Goal: Navigation & Orientation: Understand site structure

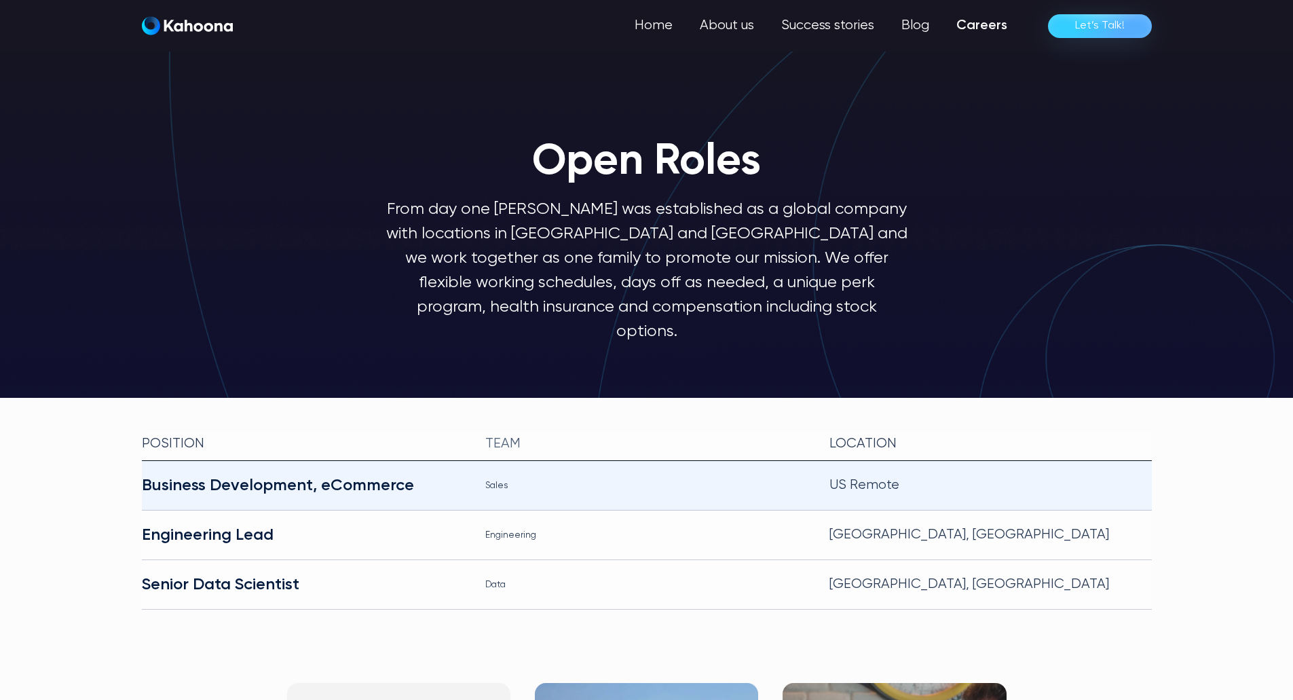
click at [295, 474] on div "Business Development, eCommerce" at bounding box center [303, 485] width 322 height 22
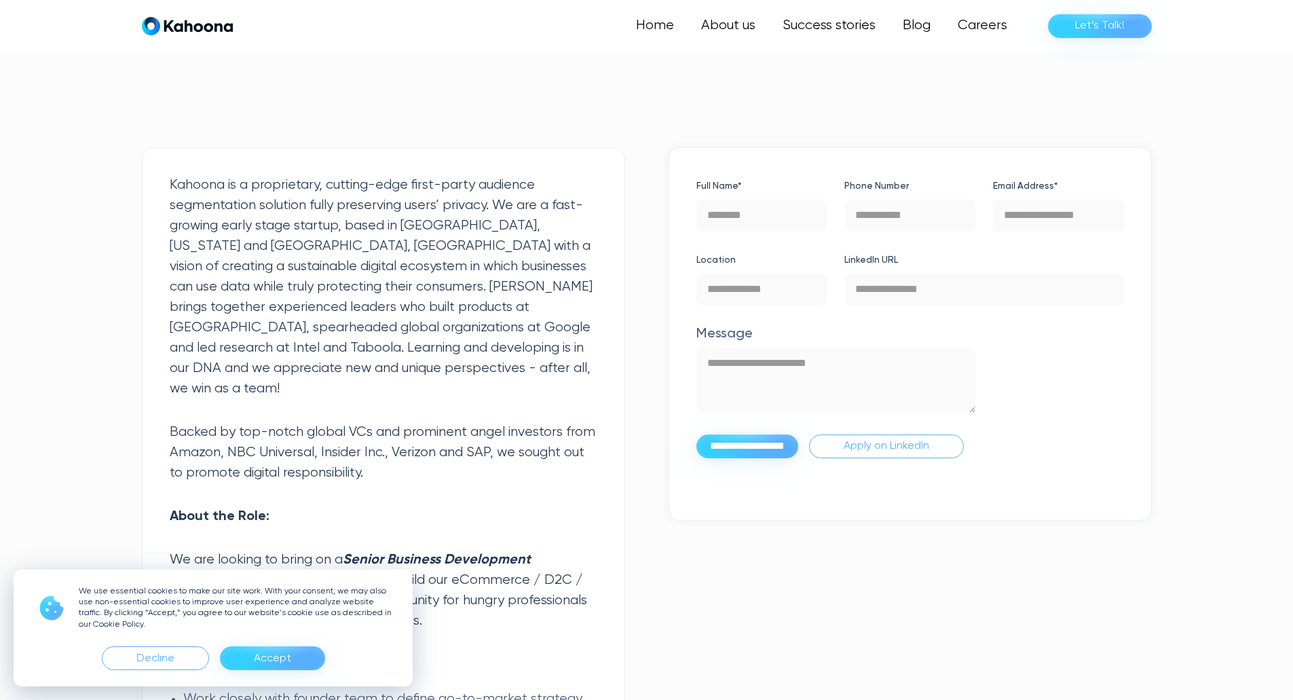
scroll to position [342, 0]
click at [259, 652] on div "Accept" at bounding box center [272, 659] width 37 height 22
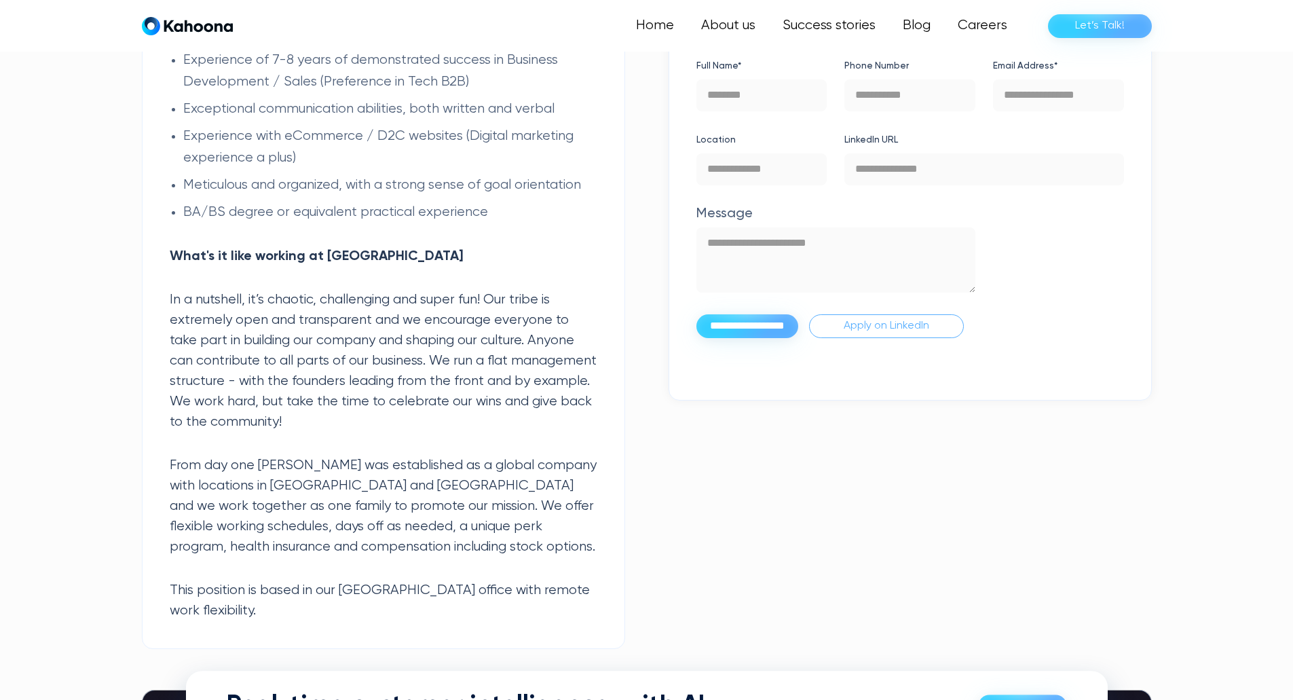
scroll to position [1437, 0]
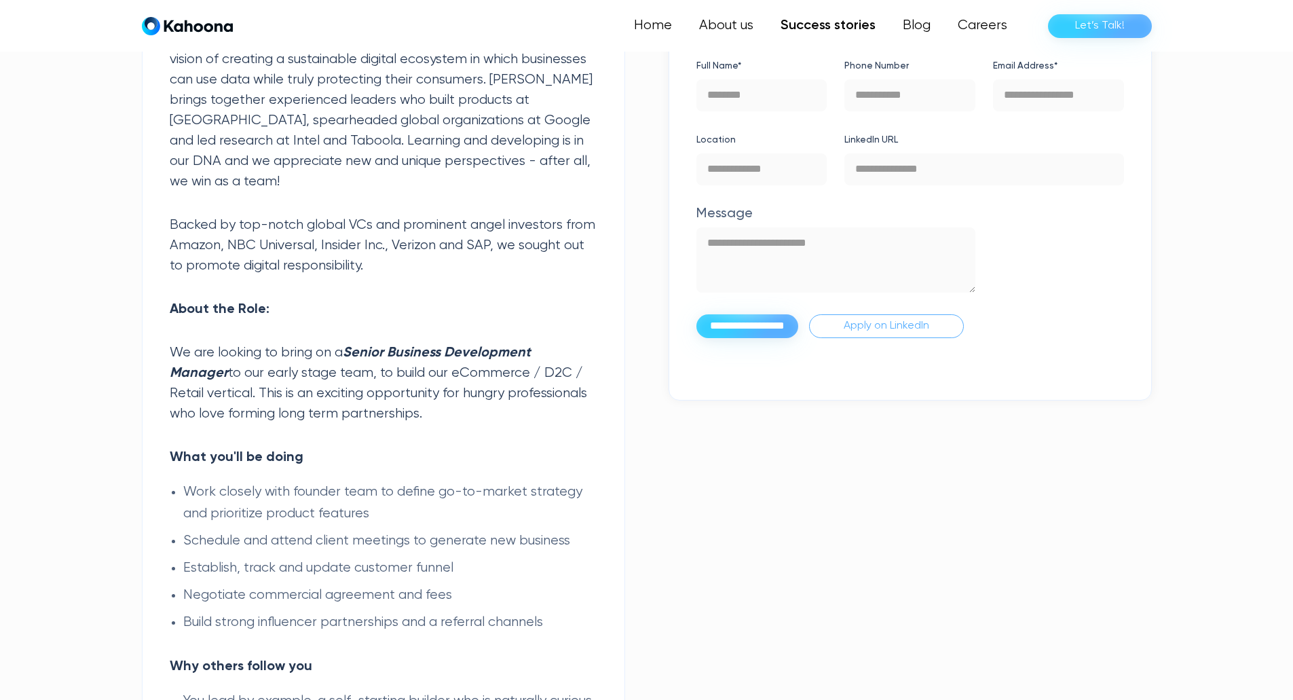
click at [844, 26] on link "Success stories" at bounding box center [828, 25] width 122 height 27
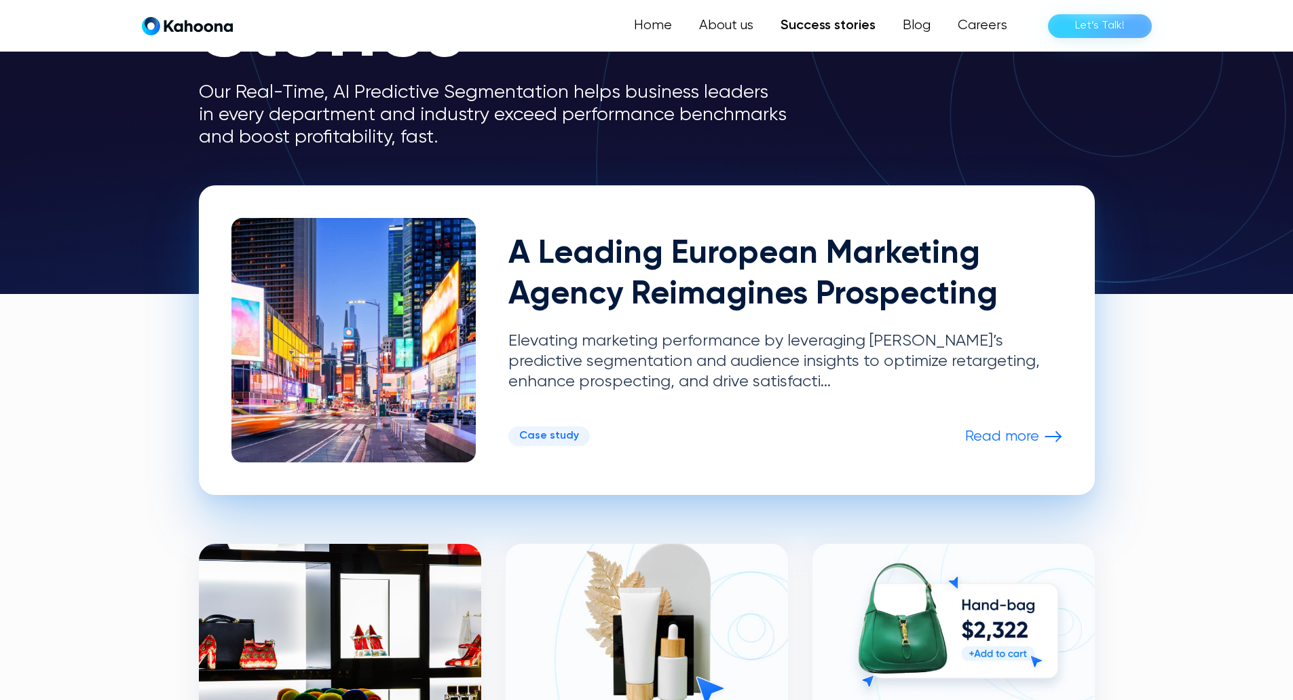
scroll to position [205, 0]
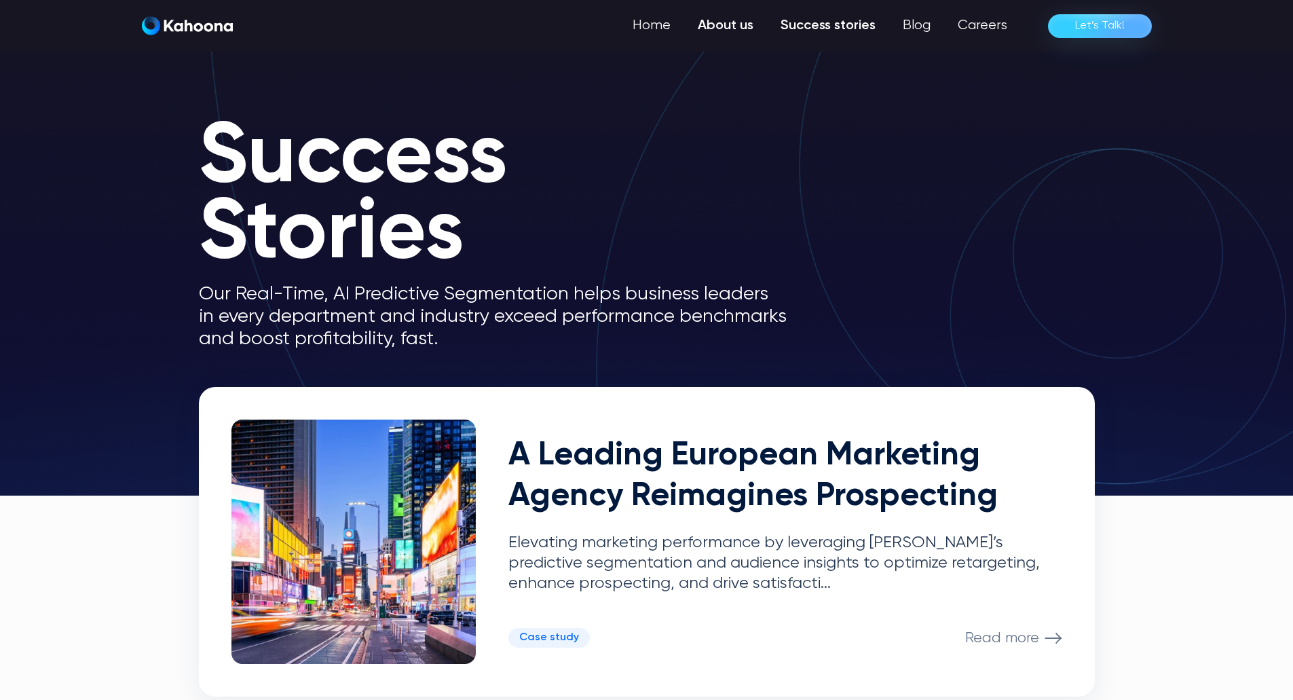
click at [702, 23] on link "About us" at bounding box center [725, 25] width 83 height 27
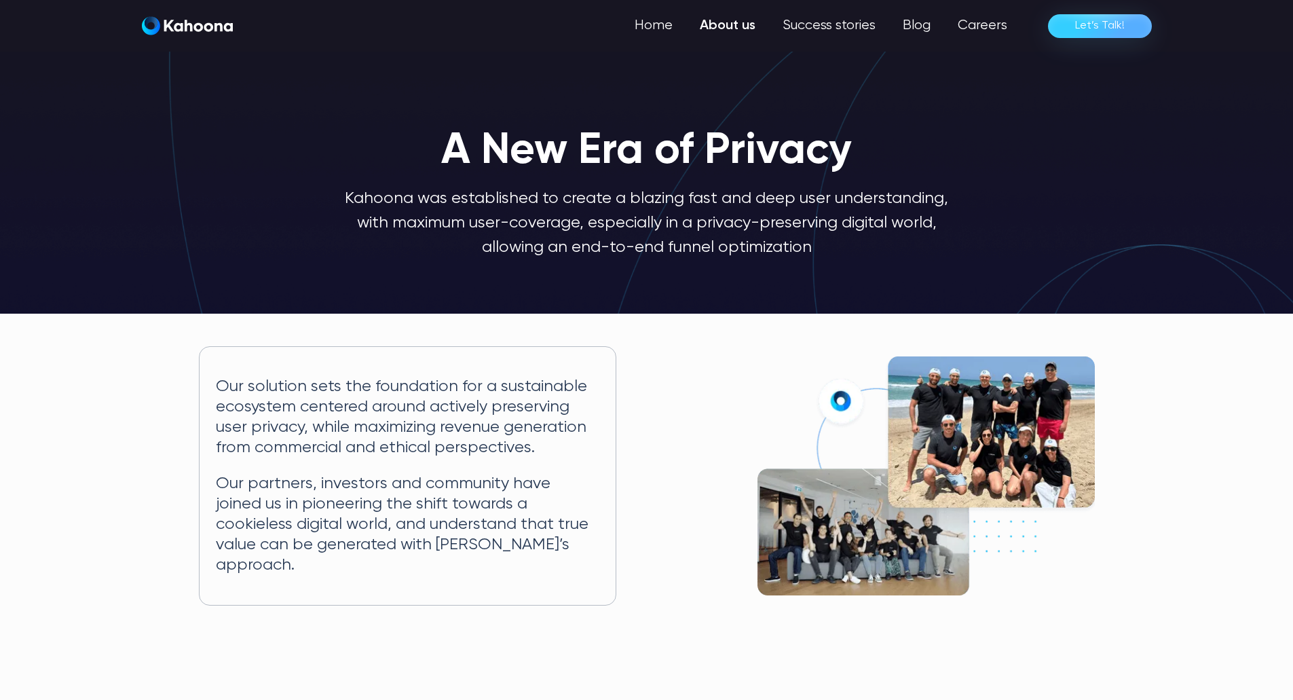
click at [969, 442] on img at bounding box center [926, 475] width 337 height 239
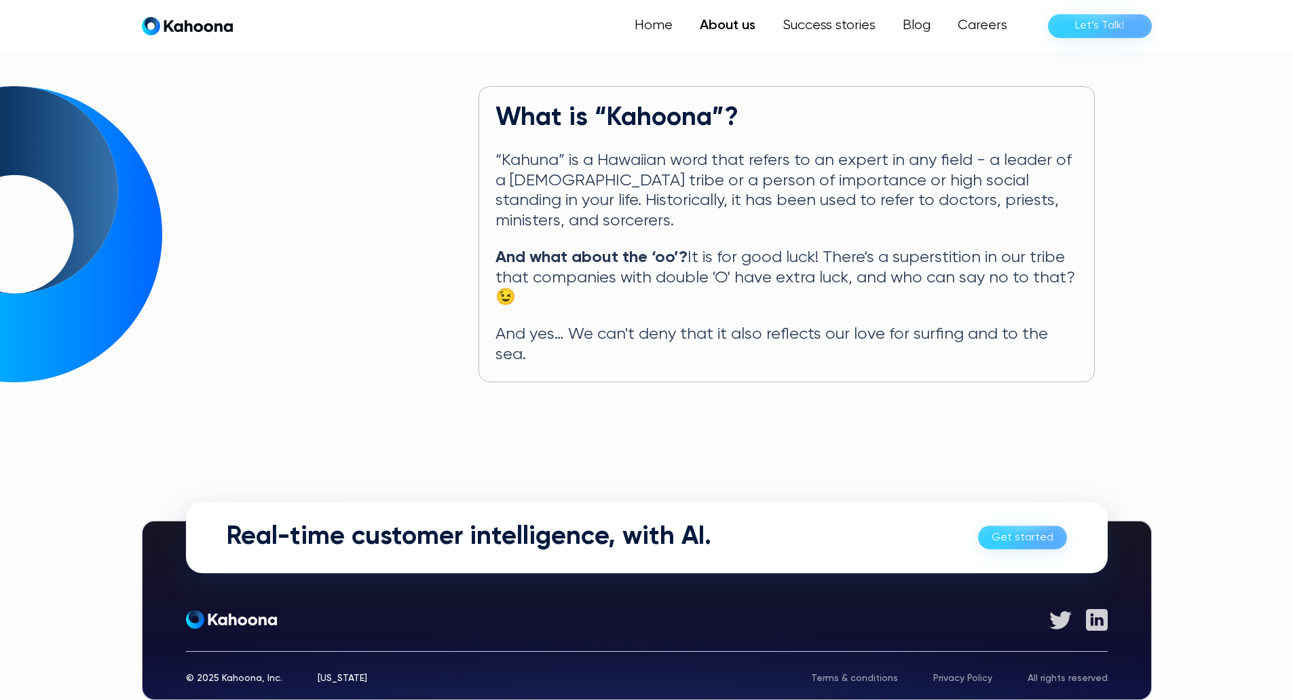
scroll to position [658, 0]
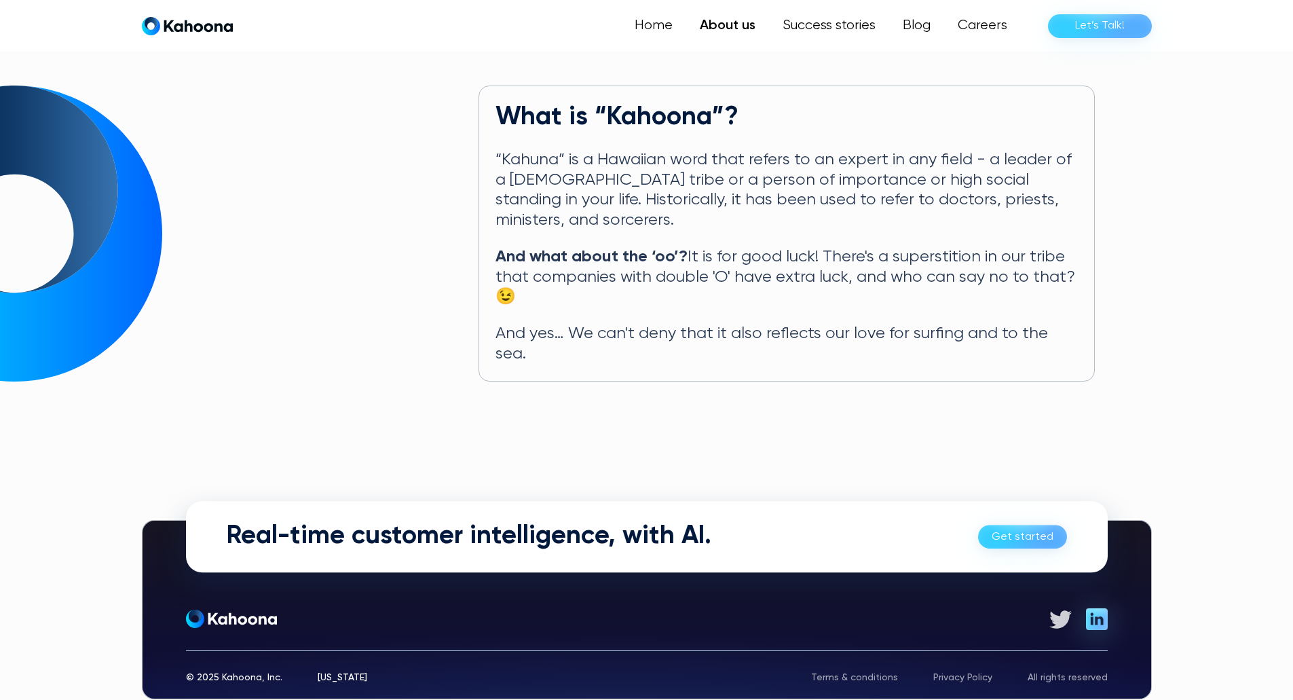
click at [1089, 608] on img at bounding box center [1097, 619] width 22 height 22
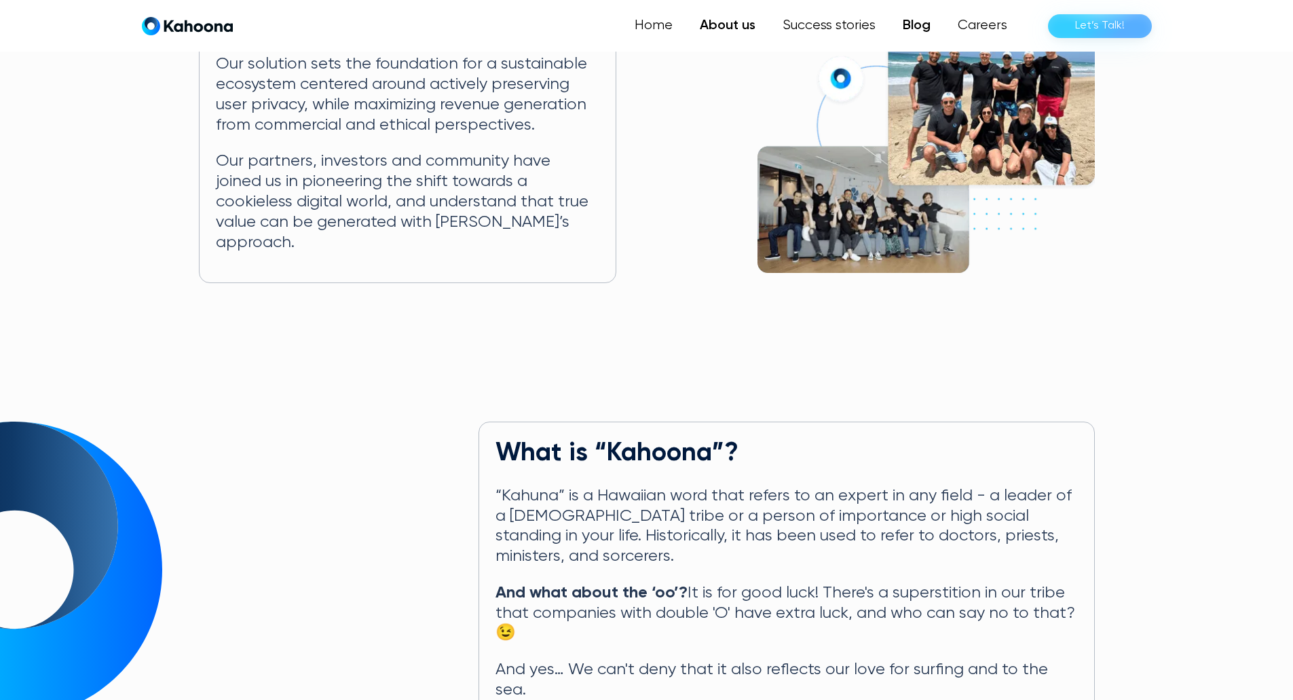
click at [920, 23] on link "Blog" at bounding box center [916, 25] width 55 height 27
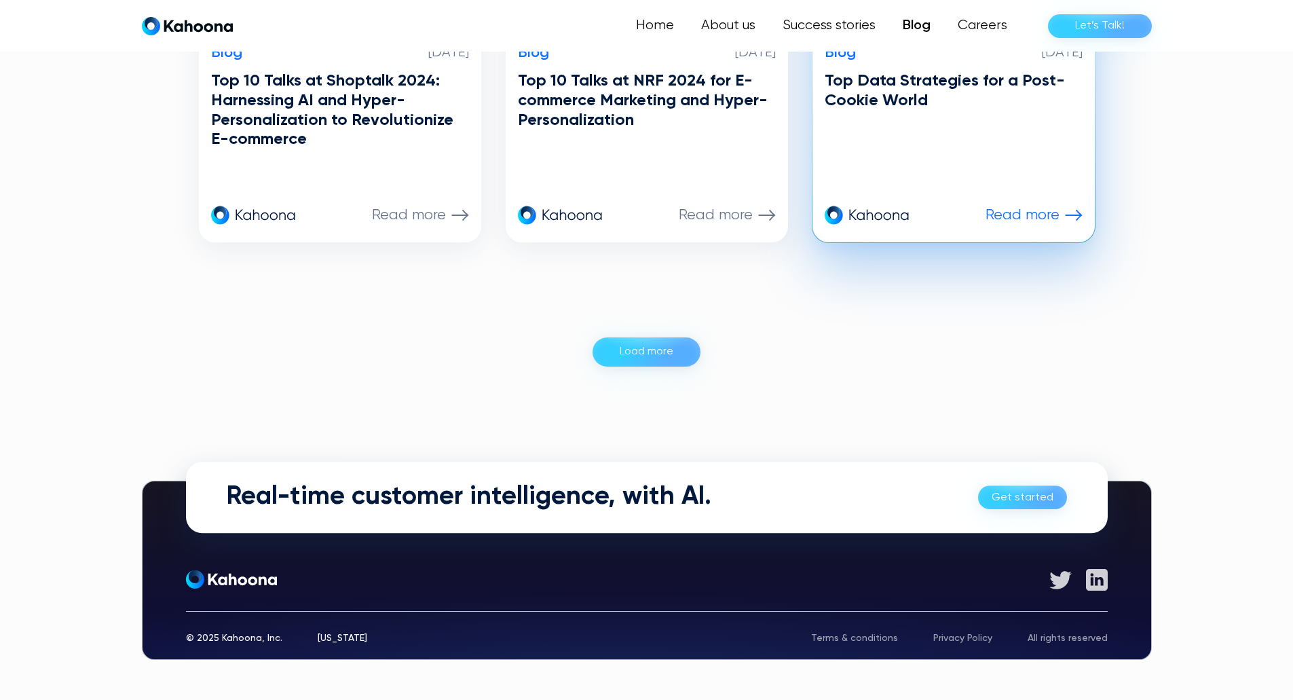
scroll to position [1388, 0]
